Goal: Information Seeking & Learning: Learn about a topic

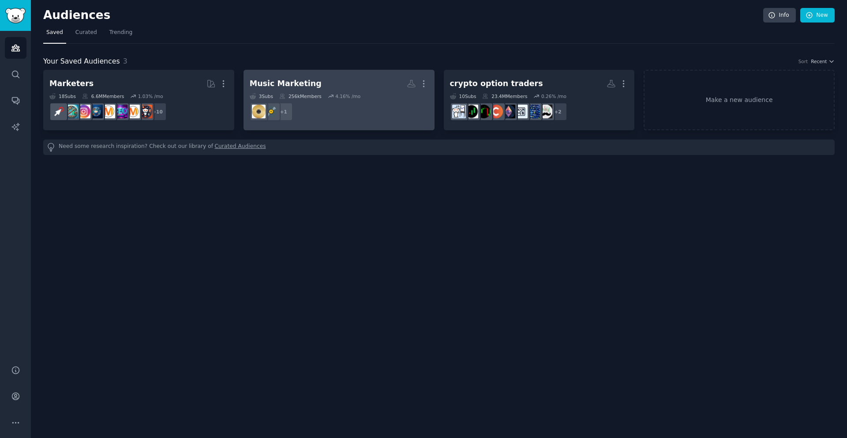
click at [298, 86] on div "Music Marketing" at bounding box center [286, 83] width 72 height 11
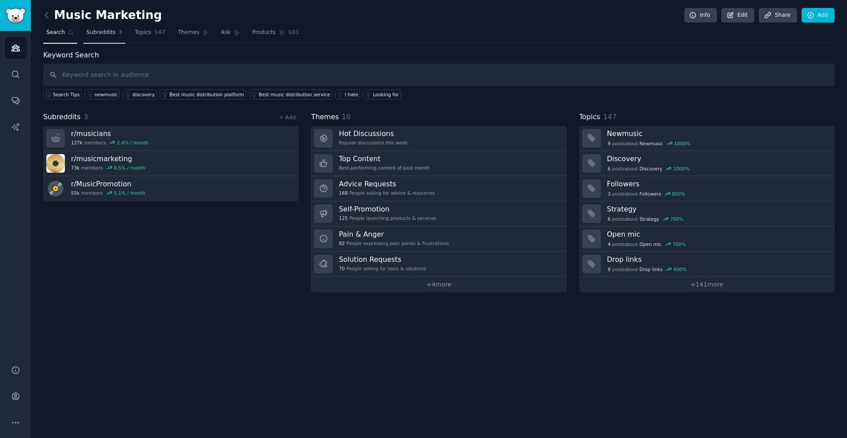
click at [99, 26] on link "Subreddits 3" at bounding box center [104, 35] width 42 height 18
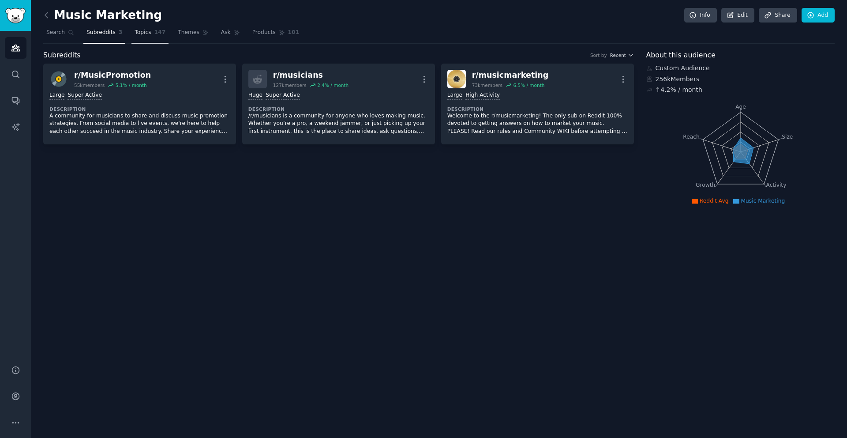
click at [142, 26] on link "Topics 147" at bounding box center [150, 35] width 37 height 18
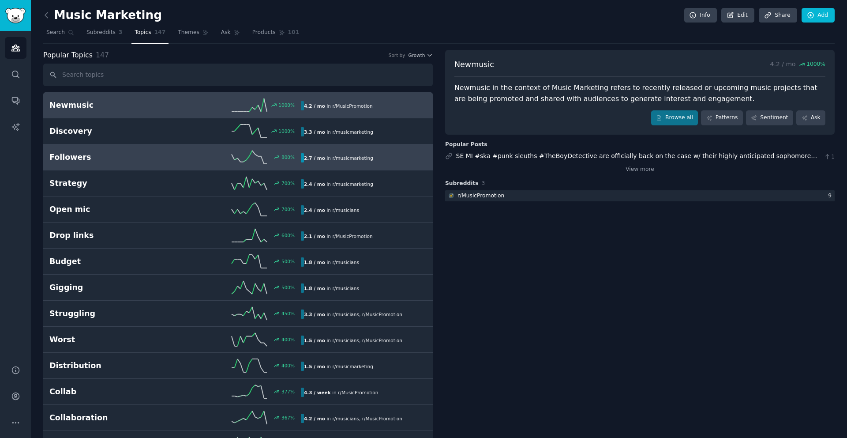
click at [134, 166] on link "Followers 800 % 2.7 / mo in r/ musicmarketing" at bounding box center [238, 157] width 390 height 26
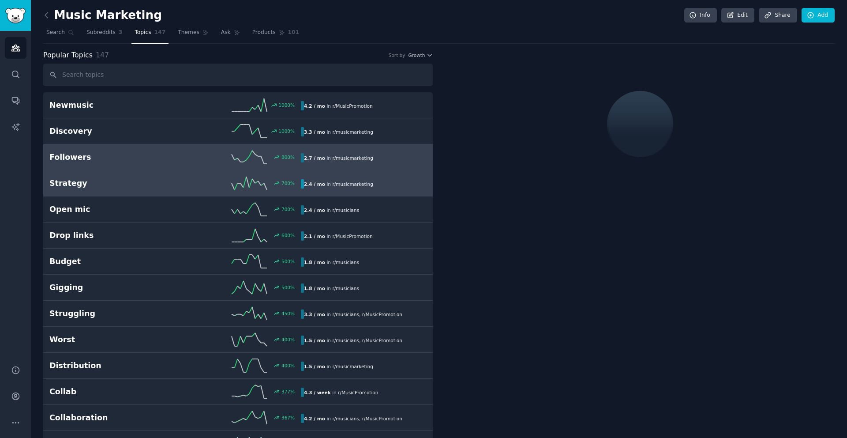
click at [131, 183] on h2 "Strategy" at bounding box center [112, 183] width 126 height 11
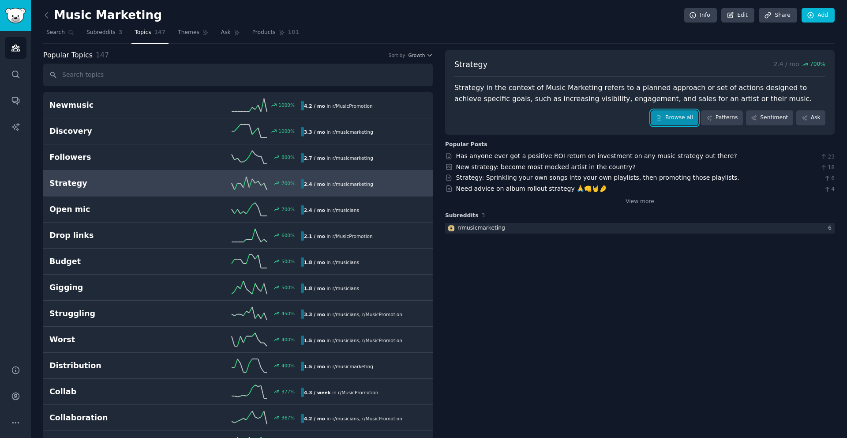
click at [678, 117] on link "Browse all" at bounding box center [674, 117] width 47 height 15
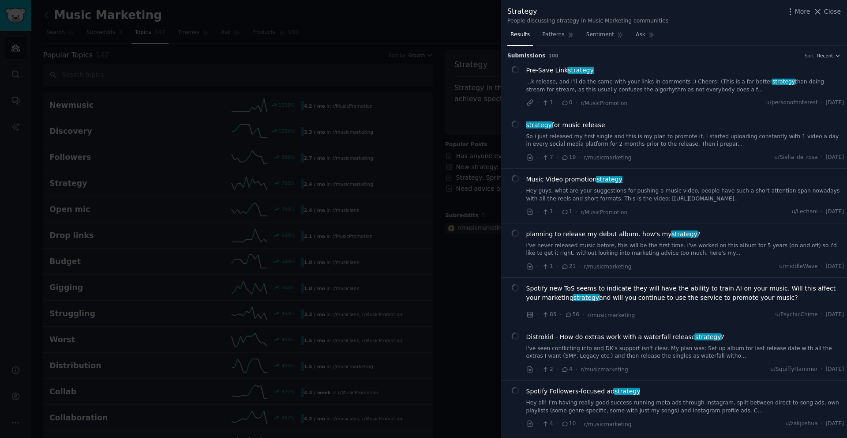
click at [667, 139] on link "So i just released my first single and this is my plan to promote it. I started…" at bounding box center [686, 140] width 318 height 15
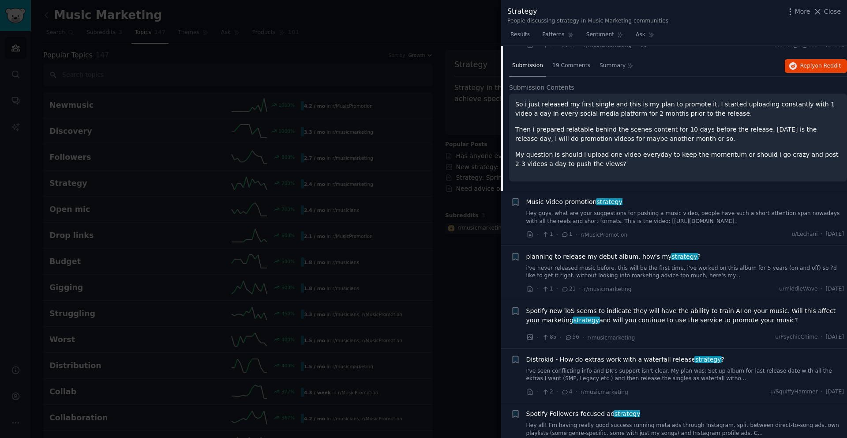
scroll to position [116, 0]
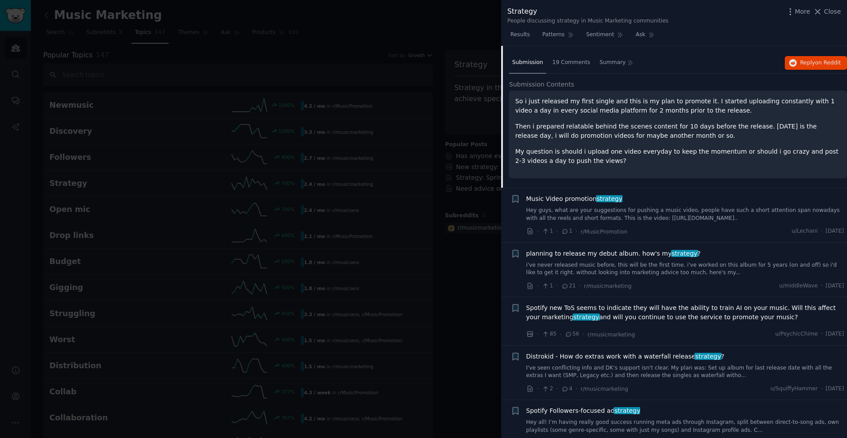
click at [662, 269] on link "i've never released music before, this will be the first time. i've worked on t…" at bounding box center [686, 268] width 318 height 15
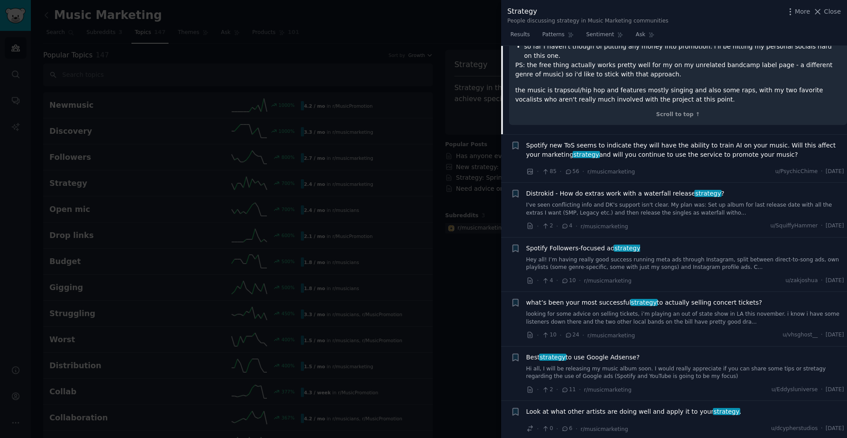
scroll to position [399, 0]
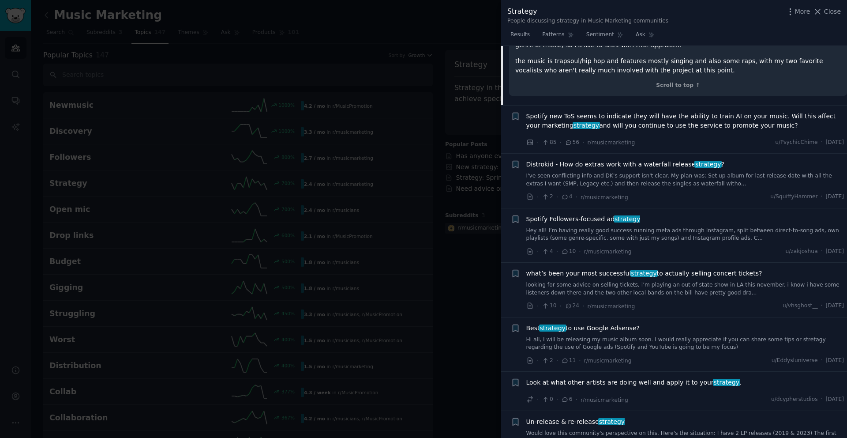
click at [656, 281] on link "looking for some advice on selling tickets, i’m playing an out of state show in…" at bounding box center [686, 288] width 318 height 15
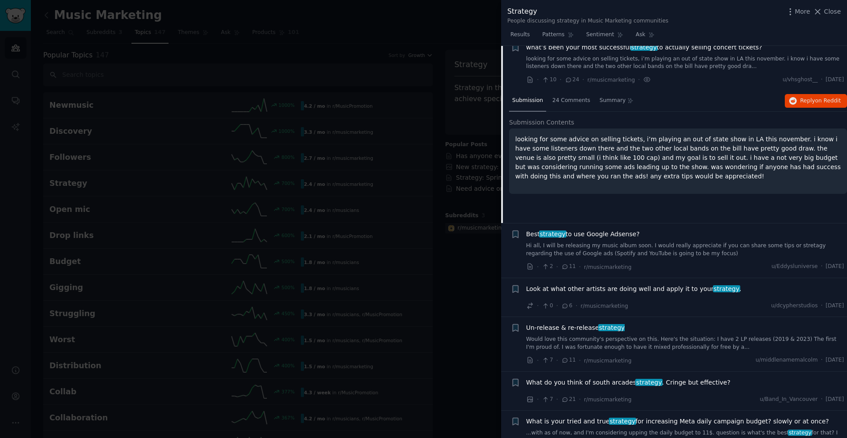
scroll to position [389, 0]
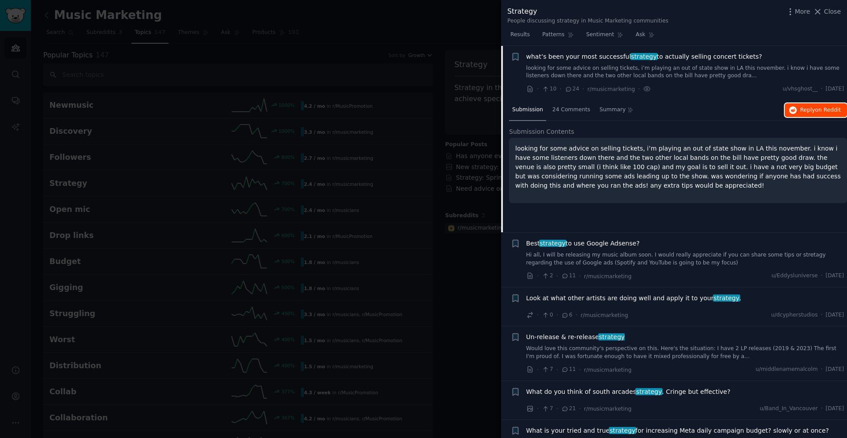
click at [810, 105] on button "Reply on Reddit" at bounding box center [816, 110] width 62 height 14
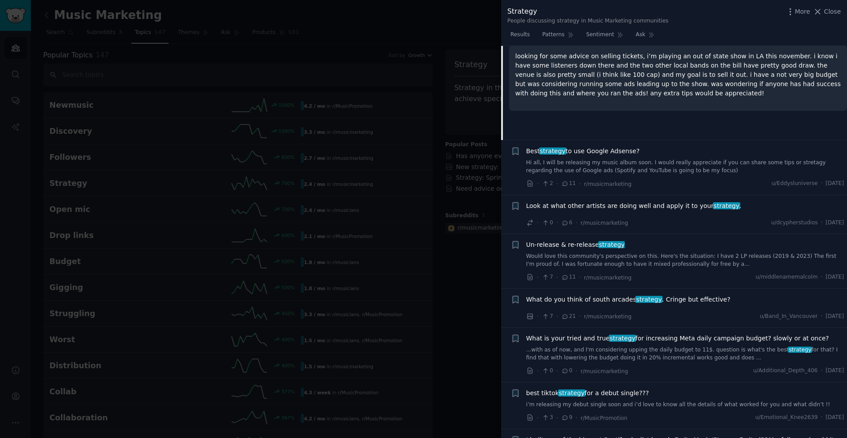
scroll to position [482, 0]
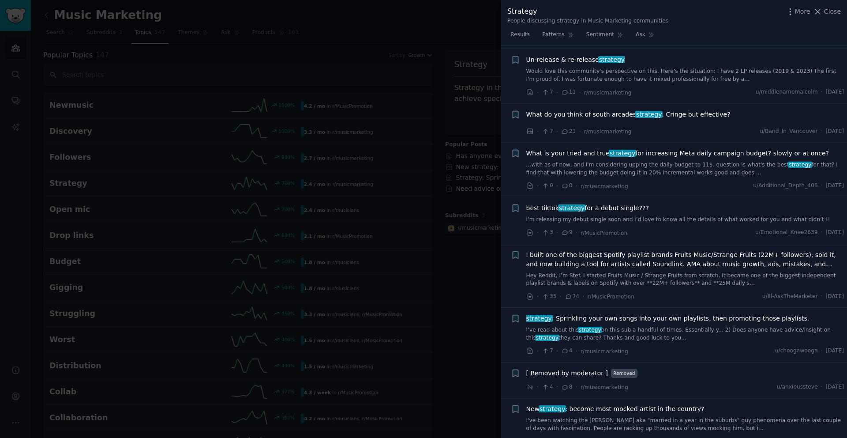
click at [625, 210] on span "best tiktok strategy for a debut single???" at bounding box center [588, 207] width 123 height 9
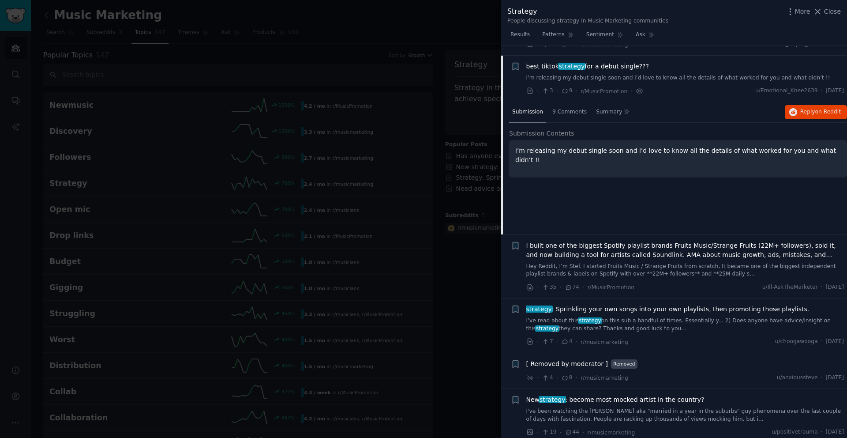
scroll to position [685, 0]
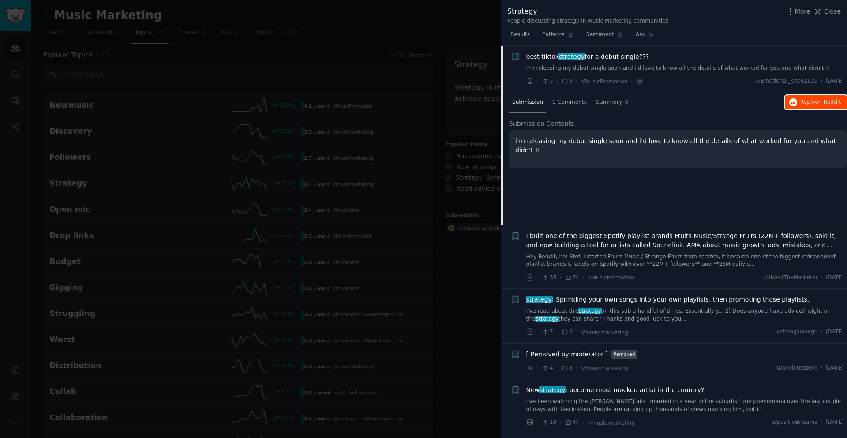
click at [808, 101] on span "Reply on Reddit" at bounding box center [821, 102] width 41 height 8
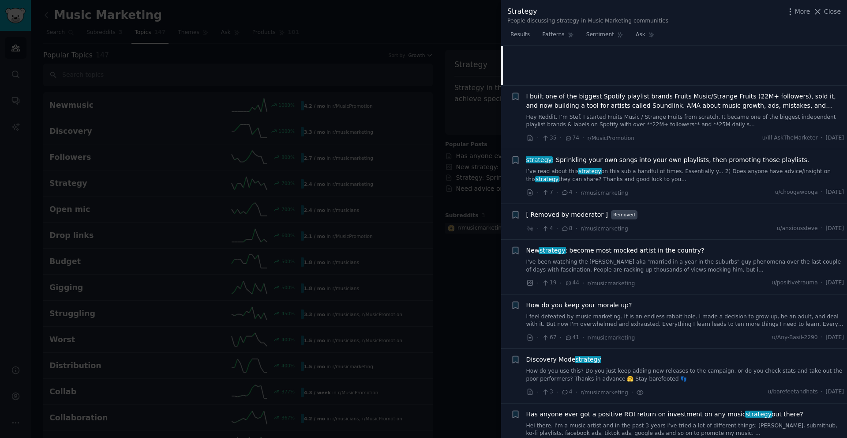
scroll to position [826, 0]
click at [663, 255] on div "New strategy : become most mocked artist in the country? I've been watching the…" at bounding box center [686, 259] width 318 height 28
click at [662, 265] on link "I've been watching the [PERSON_NAME] aka "married in a year in the suburbs" guy…" at bounding box center [686, 264] width 318 height 15
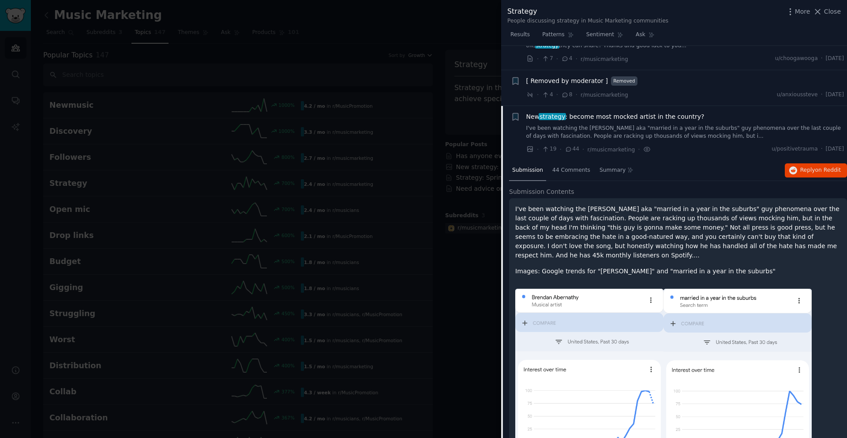
scroll to position [887, 0]
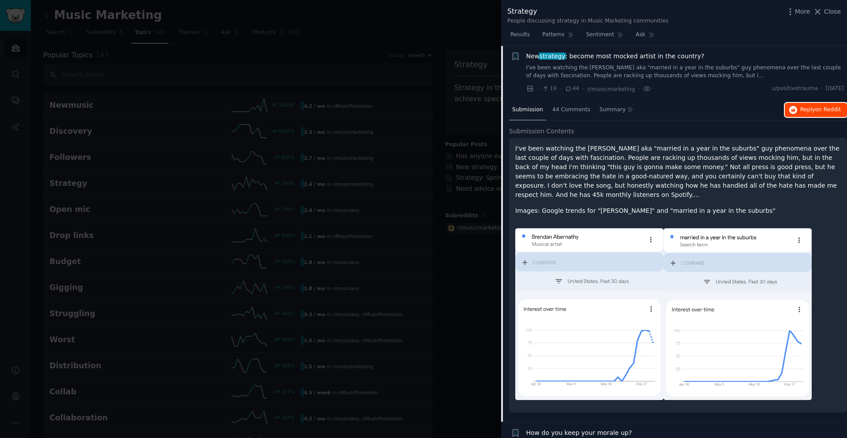
click at [810, 108] on span "Reply on Reddit" at bounding box center [821, 110] width 41 height 8
click at [429, 154] on div at bounding box center [423, 219] width 847 height 438
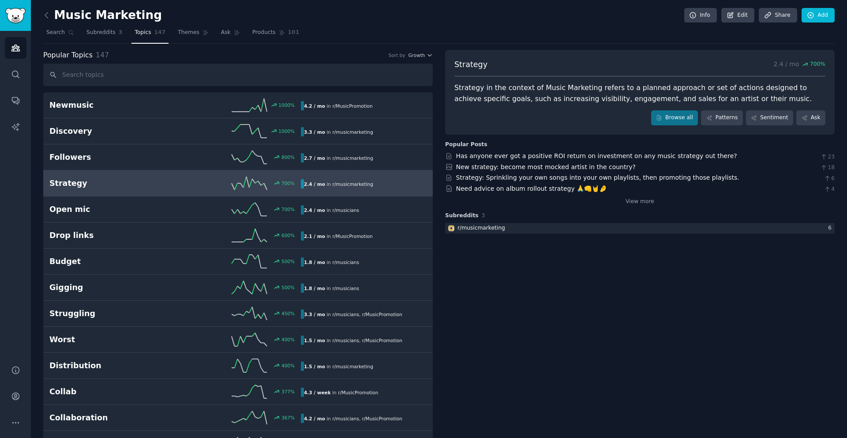
click at [80, 182] on h2 "Strategy" at bounding box center [112, 183] width 126 height 11
click at [102, 185] on h2 "Strategy" at bounding box center [112, 183] width 126 height 11
click at [683, 113] on link "Browse all" at bounding box center [674, 117] width 47 height 15
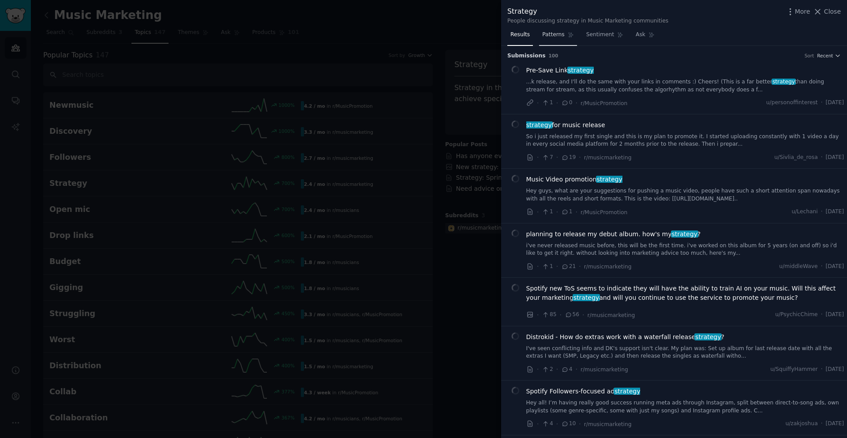
click at [562, 35] on span "Patterns" at bounding box center [553, 35] width 22 height 8
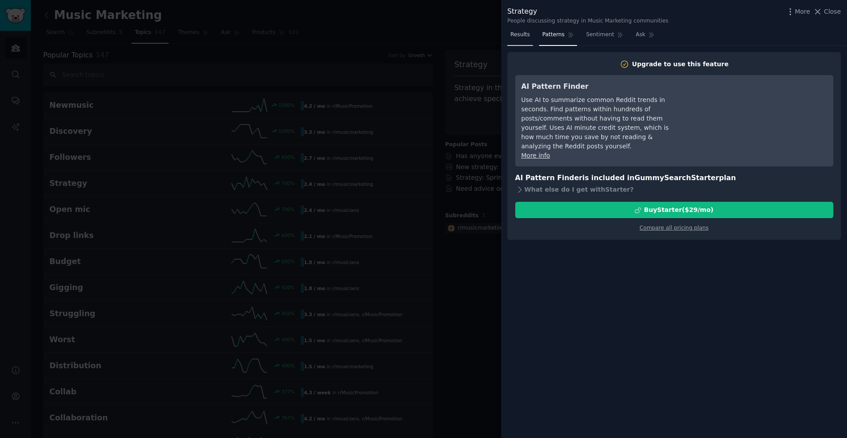
click at [517, 28] on link "Results" at bounding box center [521, 37] width 26 height 18
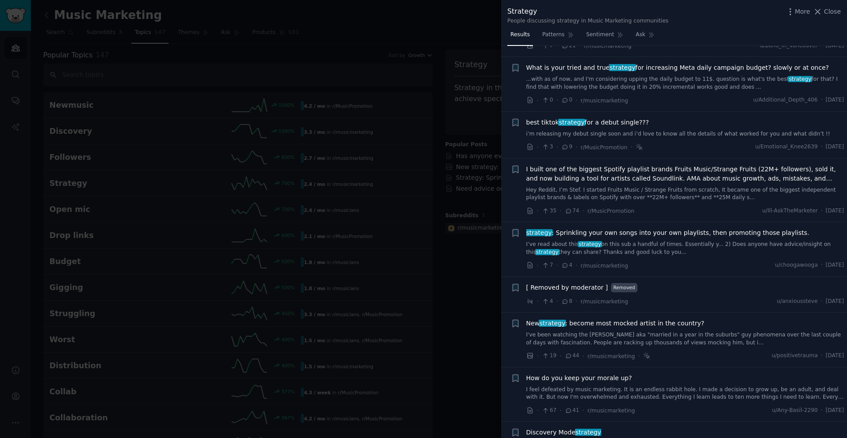
scroll to position [619, 0]
click at [655, 186] on div "I built one of the biggest Spotify playlist brands Fruits Music/Strange Fruits …" at bounding box center [686, 184] width 318 height 37
click at [692, 191] on link "Hey Reddit, I’m Stef. I started Fruits Music / Strange Fruits from scratch, It …" at bounding box center [686, 194] width 318 height 15
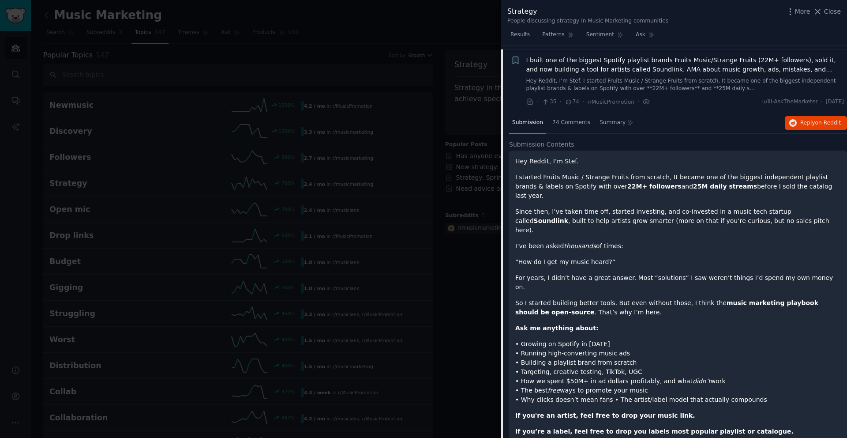
scroll to position [732, 0]
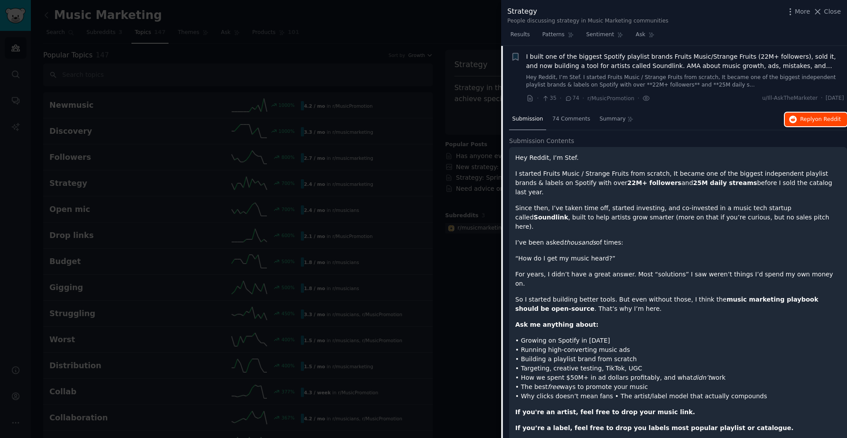
click at [812, 117] on span "Reply on Reddit" at bounding box center [821, 120] width 41 height 8
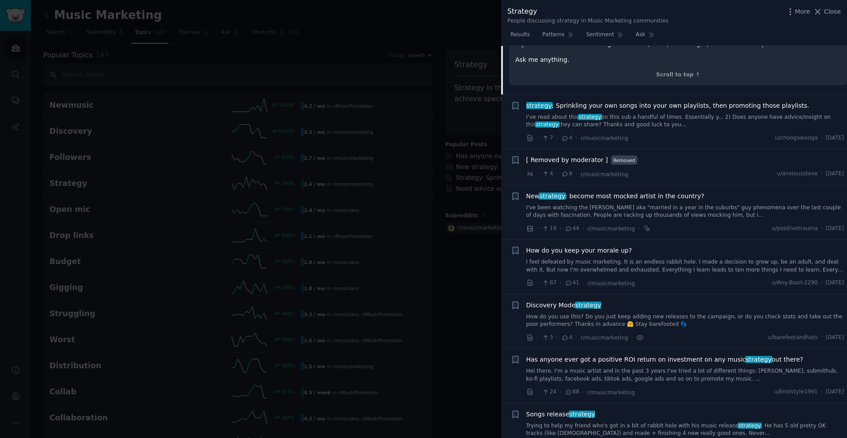
scroll to position [1199, 0]
click at [585, 257] on link "I feel defeated by music marketing. It is an endless rabbit hole. I made a deci…" at bounding box center [686, 264] width 318 height 15
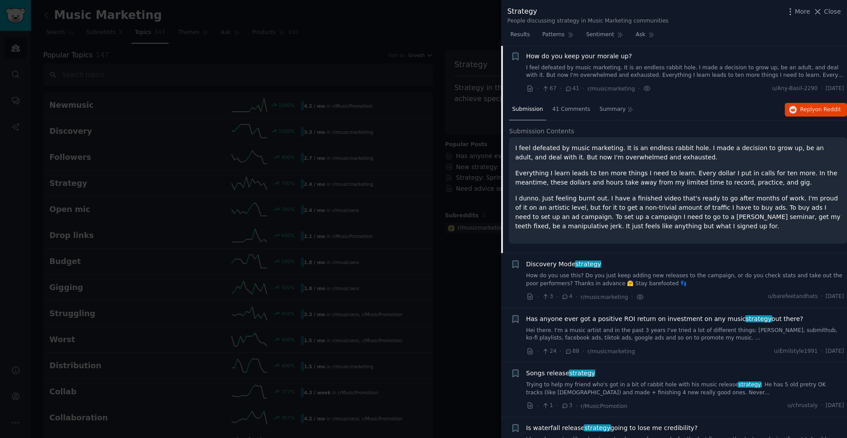
scroll to position [941, 0]
click at [810, 108] on span "Reply on Reddit" at bounding box center [821, 110] width 41 height 8
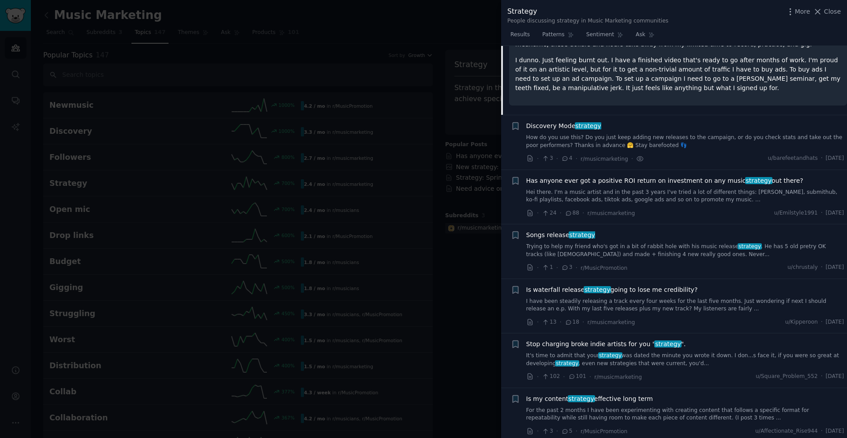
scroll to position [1081, 0]
click at [745, 179] on span "strategy" at bounding box center [758, 179] width 27 height 7
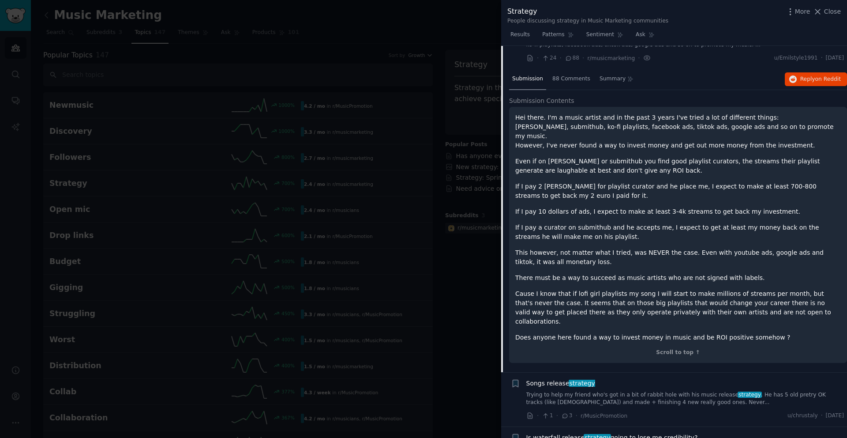
scroll to position [1050, 0]
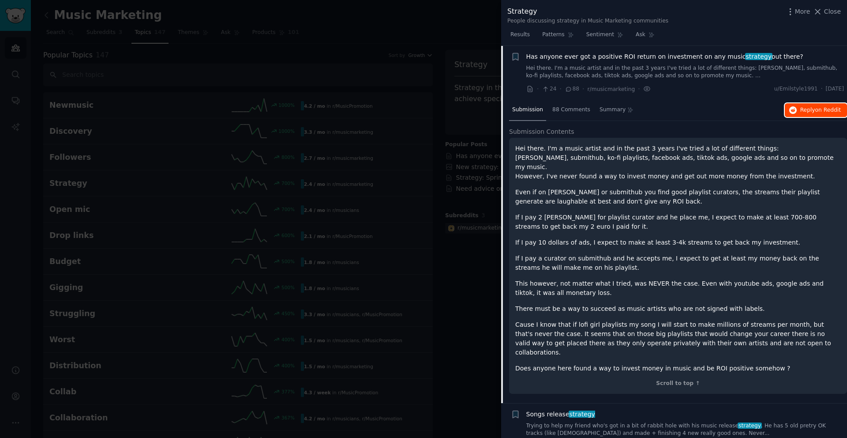
click at [820, 111] on span "on Reddit" at bounding box center [829, 110] width 26 height 6
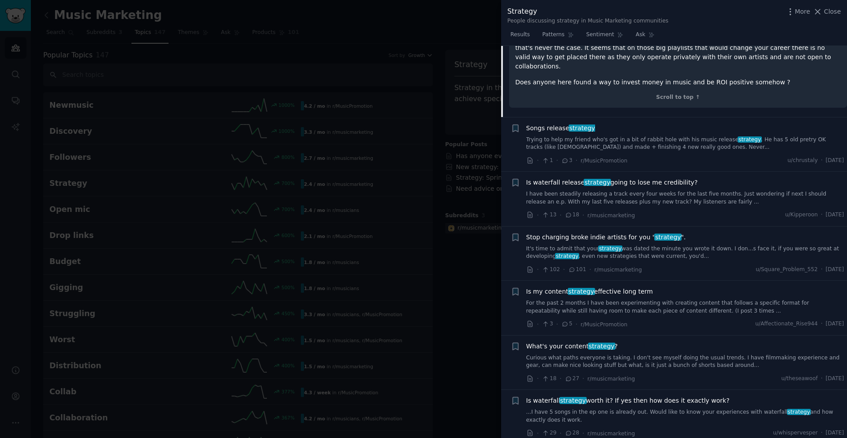
scroll to position [1337, 0]
click at [614, 232] on span "Stop charging broke indie artists for you " strategy "." at bounding box center [607, 236] width 160 height 9
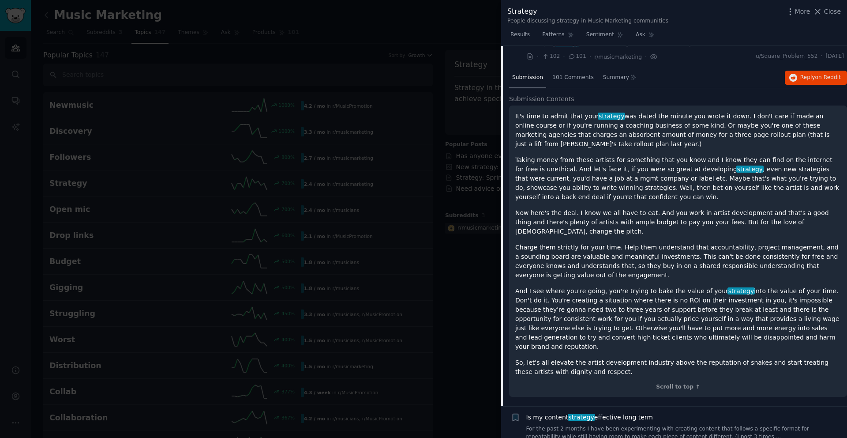
scroll to position [1253, 0]
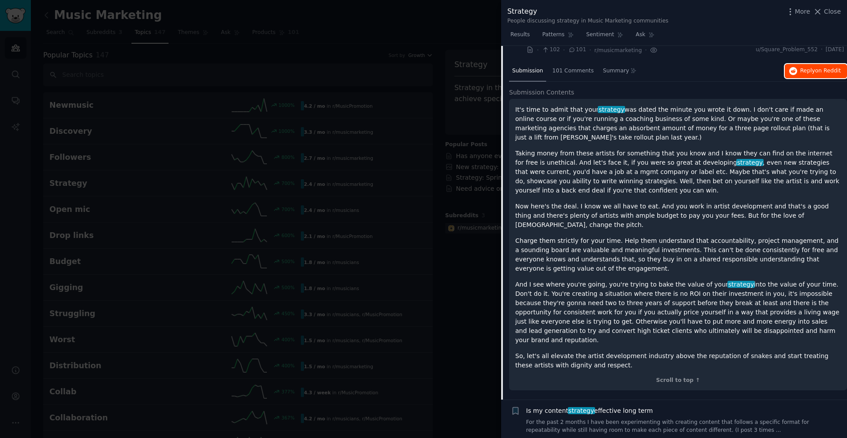
click at [816, 68] on span "on Reddit" at bounding box center [829, 71] width 26 height 6
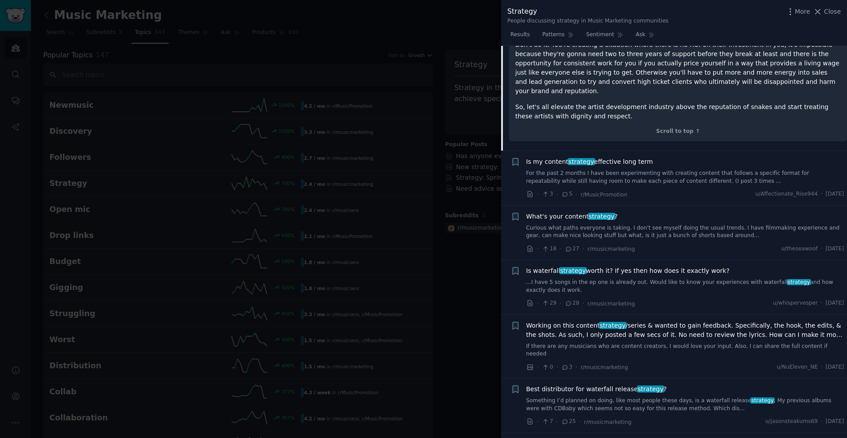
scroll to position [1505, 0]
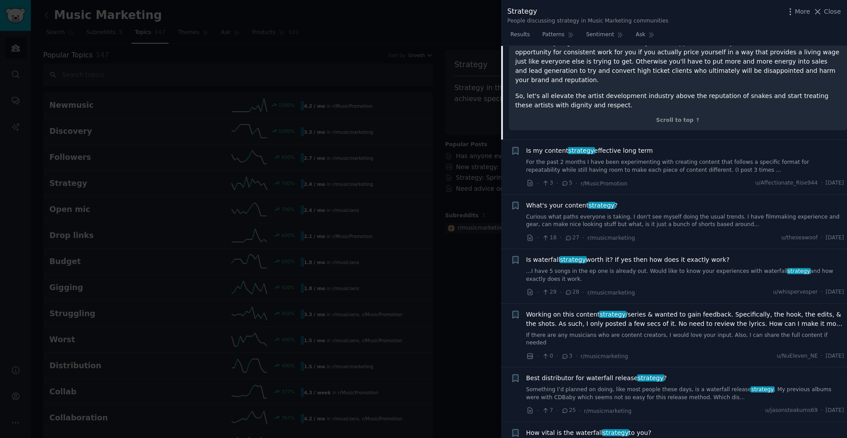
click at [597, 213] on link "Curious what paths everyone is taking. I don't see myself doing the usual trend…" at bounding box center [686, 220] width 318 height 15
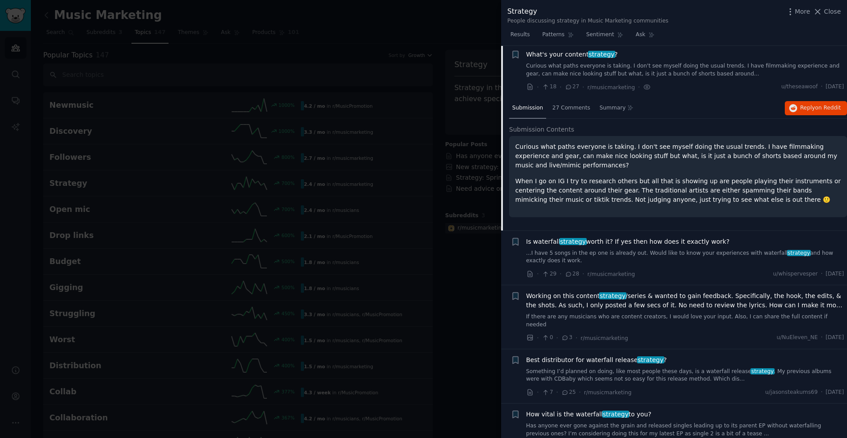
scroll to position [1323, 0]
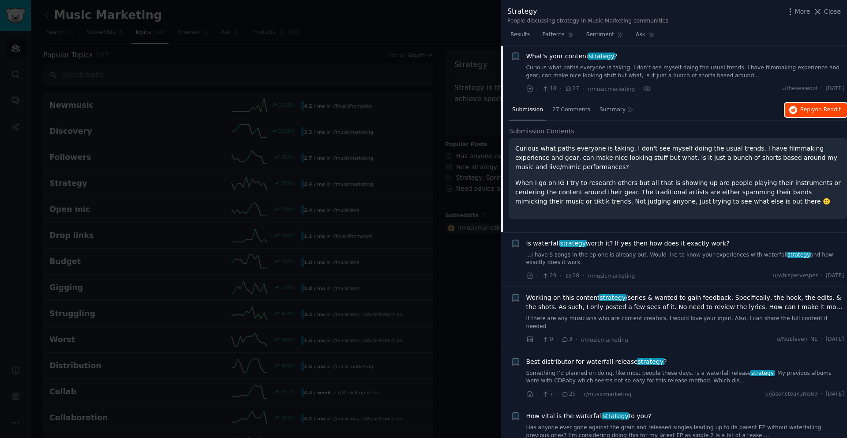
click at [812, 113] on span "Reply on Reddit" at bounding box center [821, 110] width 41 height 8
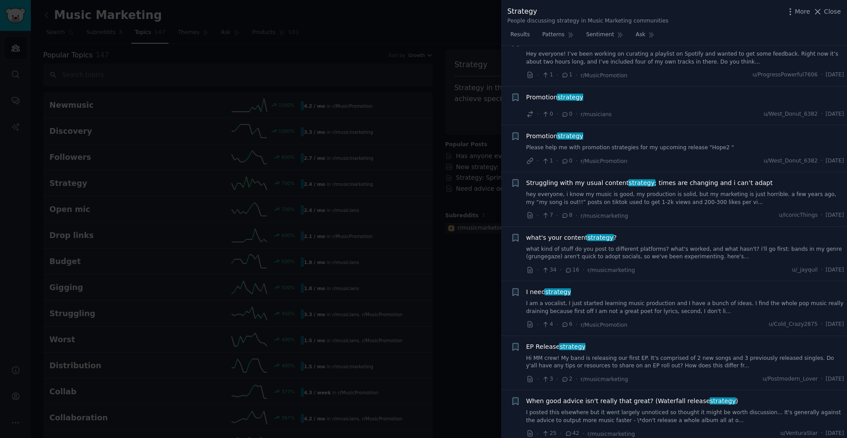
scroll to position [1799, 0]
click at [693, 194] on link "hey everyone, i know my music is good, my production is solid, but my marketing…" at bounding box center [686, 197] width 318 height 15
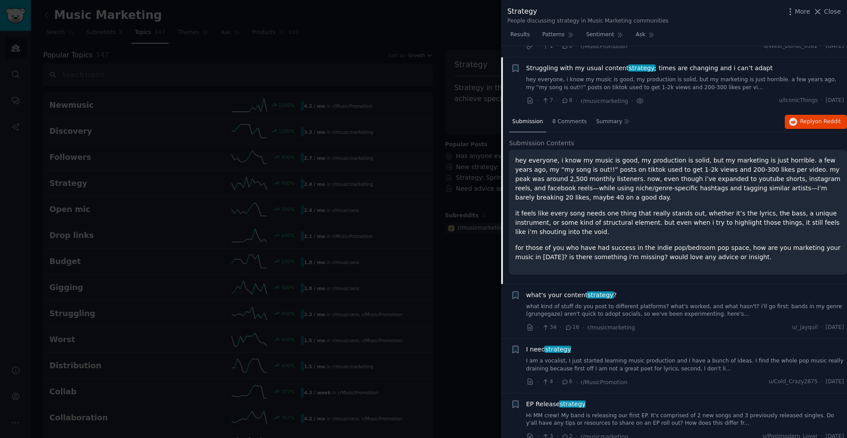
scroll to position [1785, 0]
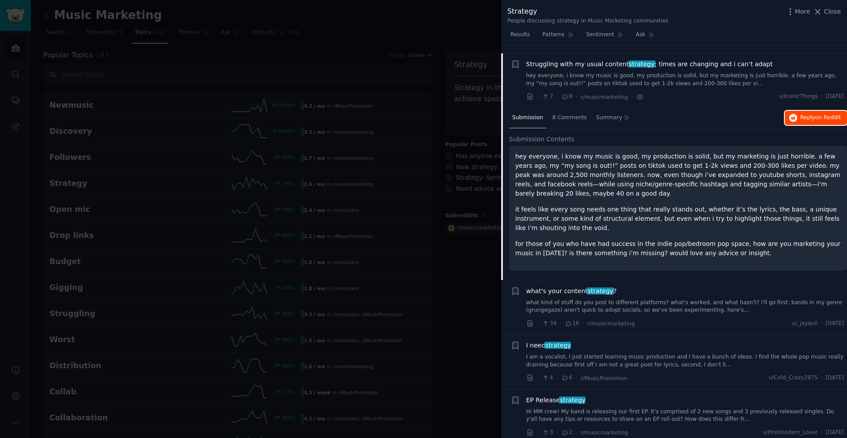
click at [817, 114] on span "on Reddit" at bounding box center [829, 117] width 26 height 6
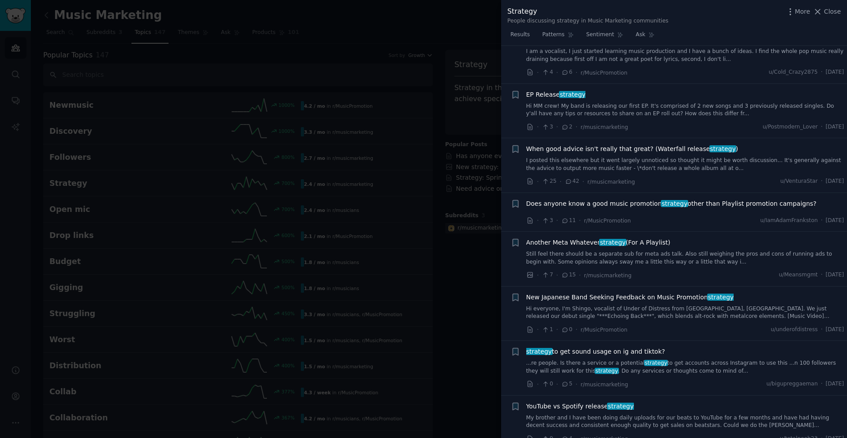
scroll to position [2096, 0]
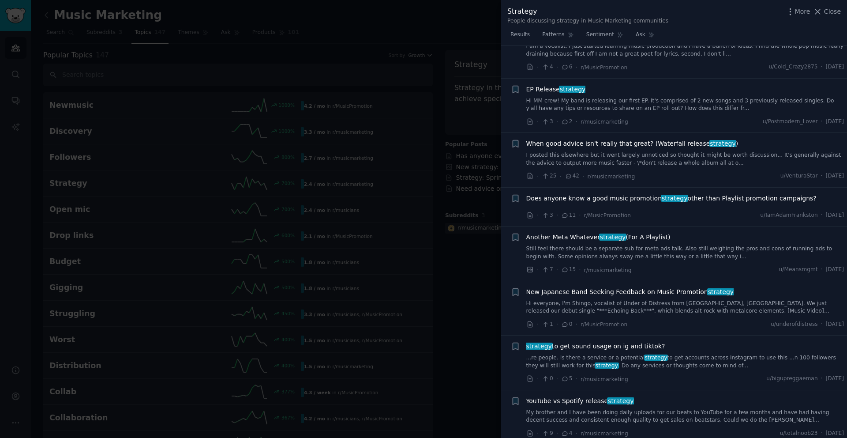
click at [505, 284] on li "Bookmark this conversation + New Japanese Band Seeking Feedback on Music Promot…" at bounding box center [674, 308] width 346 height 54
click at [466, 292] on div at bounding box center [423, 219] width 847 height 438
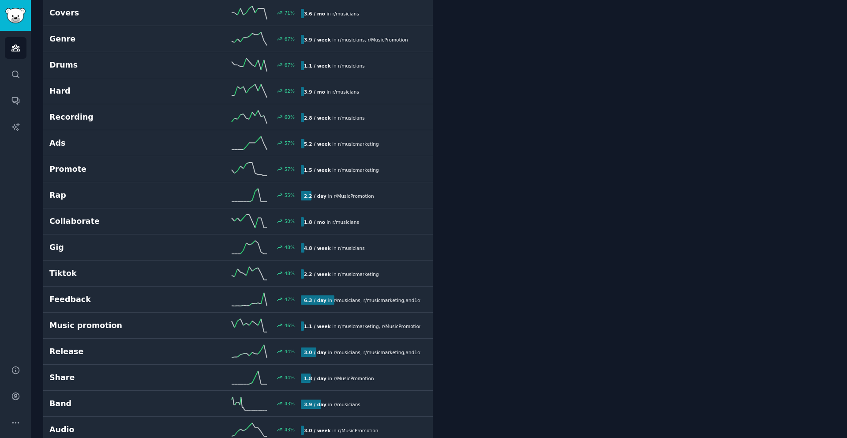
scroll to position [1247, 0]
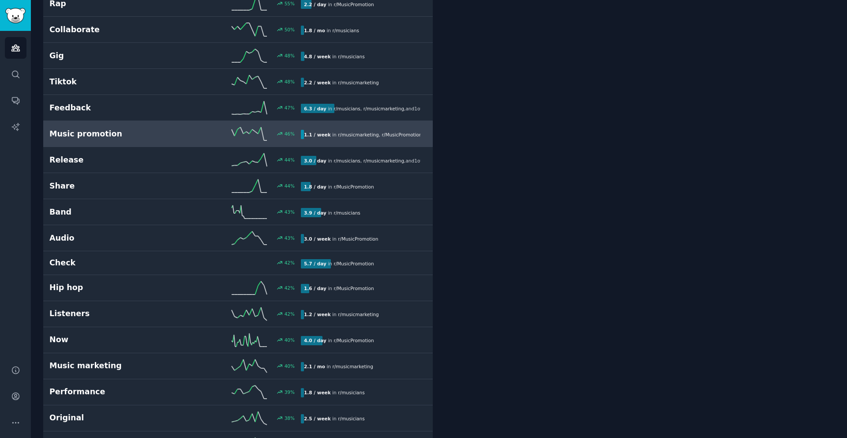
click at [167, 134] on h2 "Music promotion" at bounding box center [112, 133] width 126 height 11
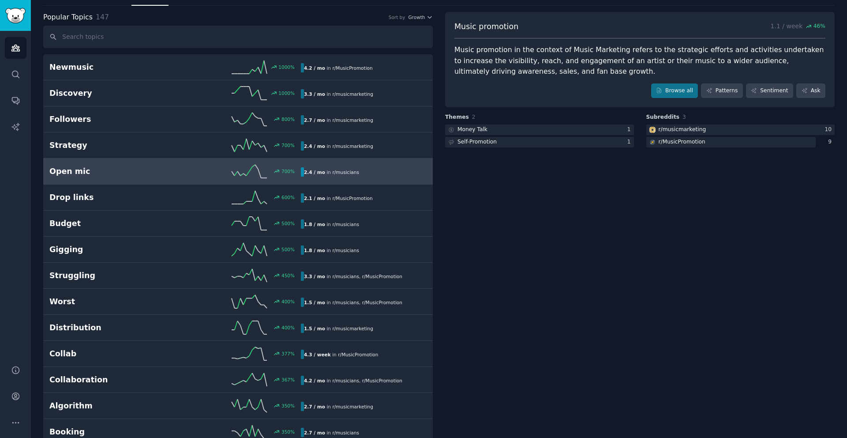
scroll to position [33, 0]
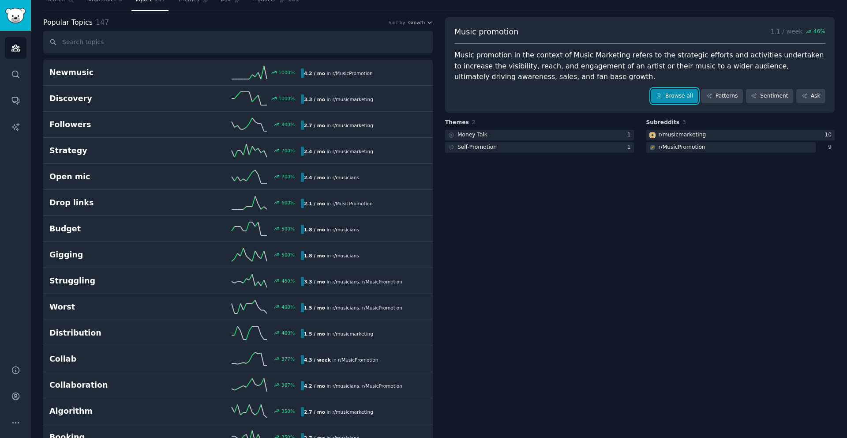
click at [681, 95] on link "Browse all" at bounding box center [674, 96] width 47 height 15
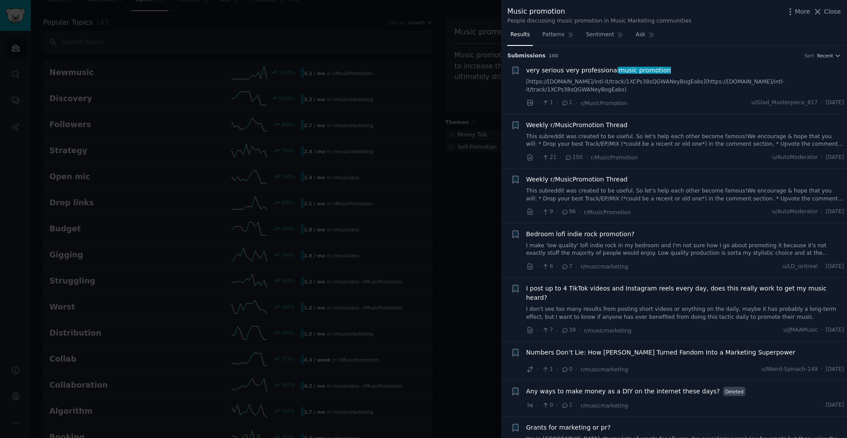
click at [665, 143] on link "This subreddit was created to be useful. So let's help each other become famous…" at bounding box center [686, 140] width 318 height 15
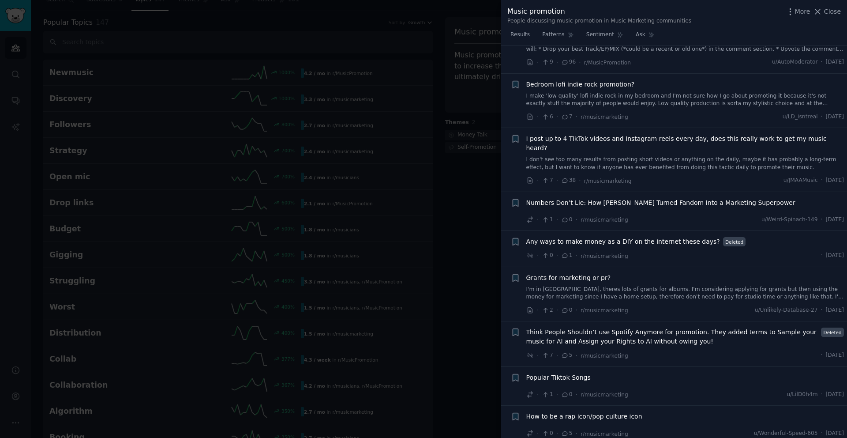
scroll to position [350, 0]
click at [734, 284] on link "I'm in [GEOGRAPHIC_DATA], theres lots of grants for albums. I'm considering app…" at bounding box center [686, 291] width 318 height 15
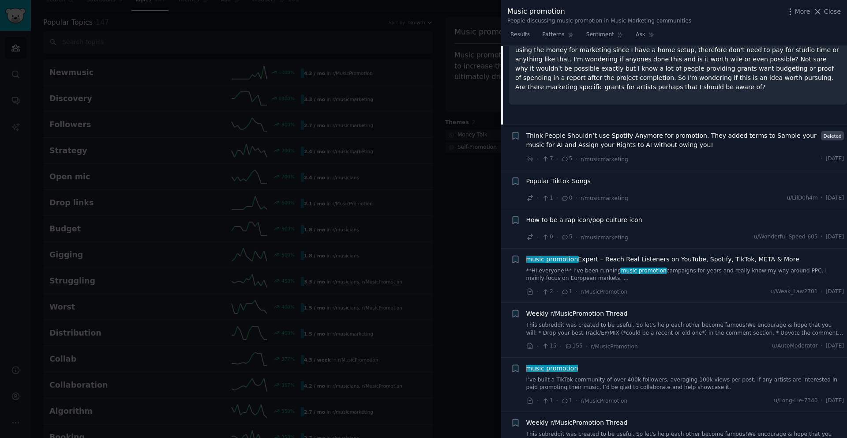
scroll to position [490, 0]
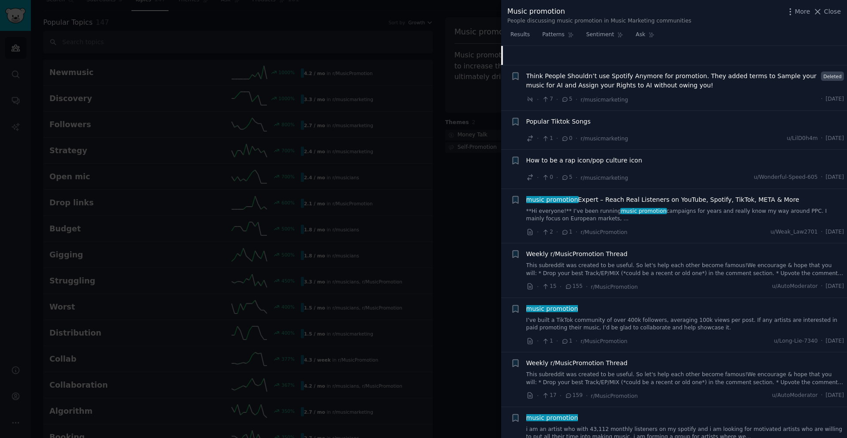
click at [694, 316] on link "I’ve built a TikTok community of over 400k followers, averaging 100k views per …" at bounding box center [686, 323] width 318 height 15
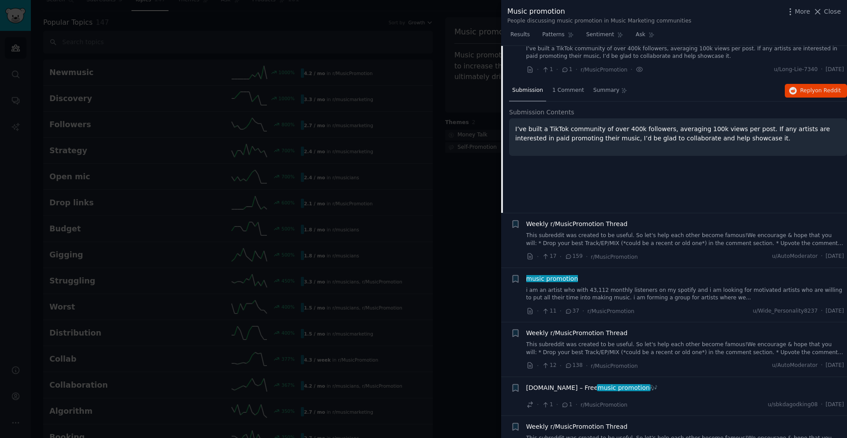
scroll to position [688, 0]
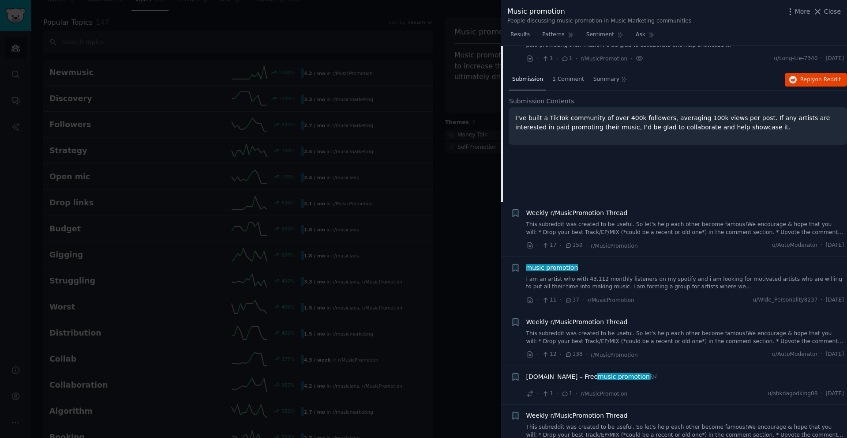
click at [674, 283] on div "music promotion i am an artist who with 43,112 monthly listeners on my spotify …" at bounding box center [686, 284] width 318 height 42
click at [674, 275] on link "i am an artist who with 43,112 monthly listeners on my spotify and i am looking…" at bounding box center [686, 282] width 318 height 15
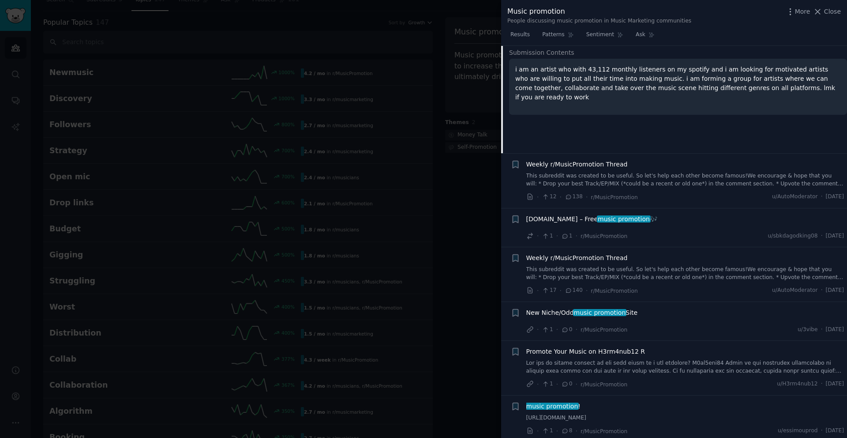
scroll to position [1100, 0]
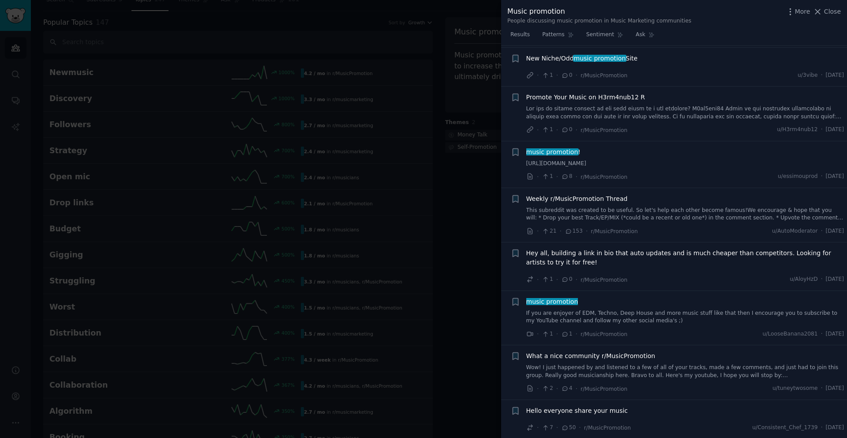
click at [498, 230] on div at bounding box center [423, 219] width 847 height 438
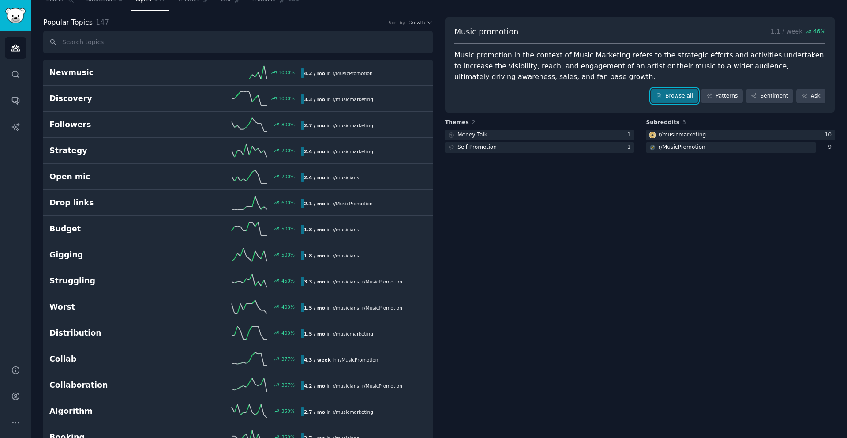
scroll to position [33, 0]
